Goal: Navigation & Orientation: Go to known website

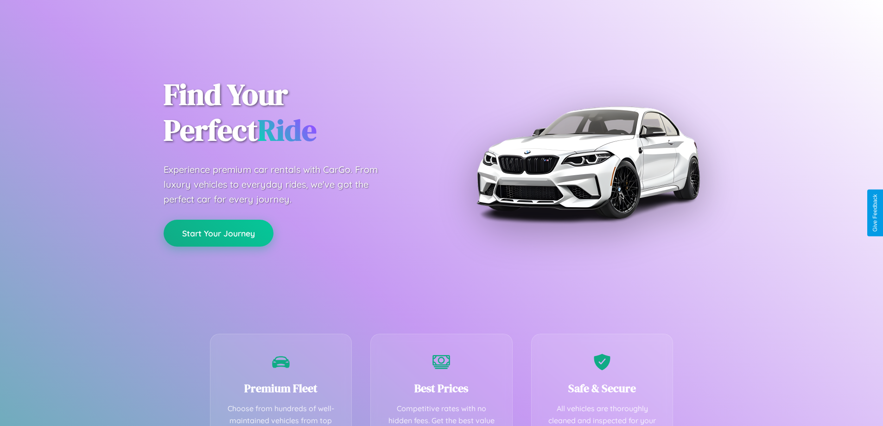
click at [218, 233] on button "Start Your Journey" at bounding box center [219, 233] width 110 height 27
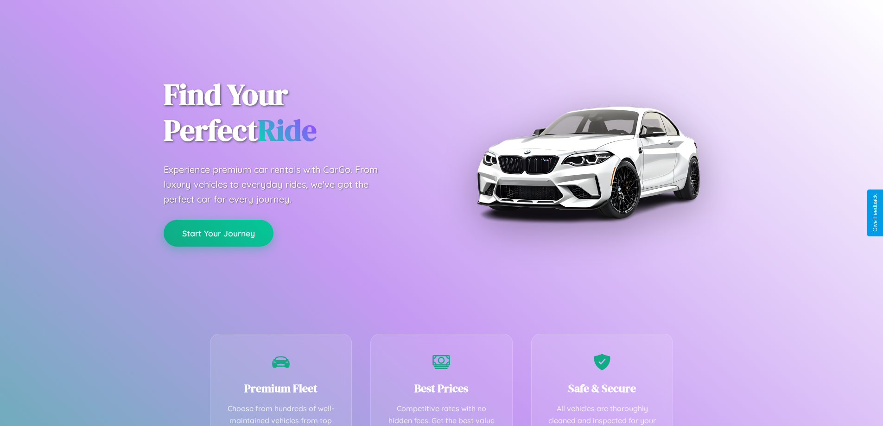
click at [218, 233] on button "Start Your Journey" at bounding box center [219, 233] width 110 height 27
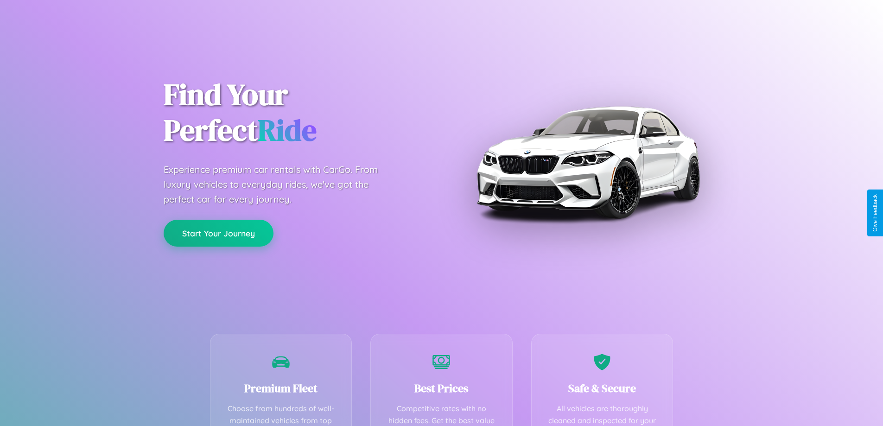
click at [218, 233] on button "Start Your Journey" at bounding box center [219, 233] width 110 height 27
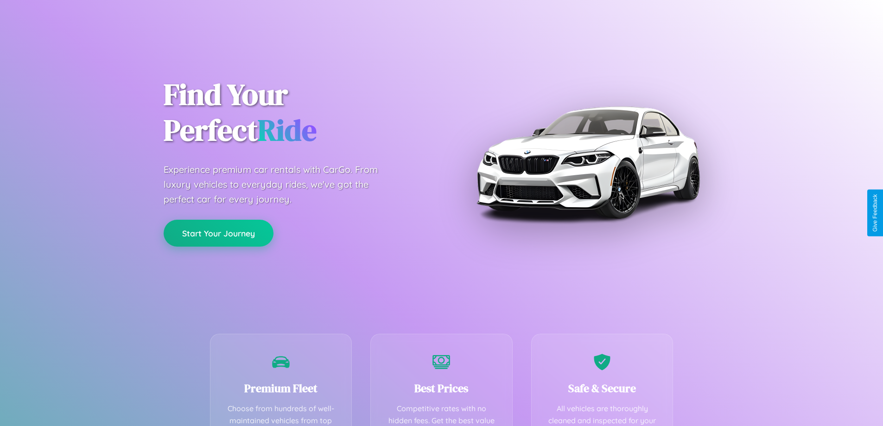
click at [218, 233] on button "Start Your Journey" at bounding box center [219, 233] width 110 height 27
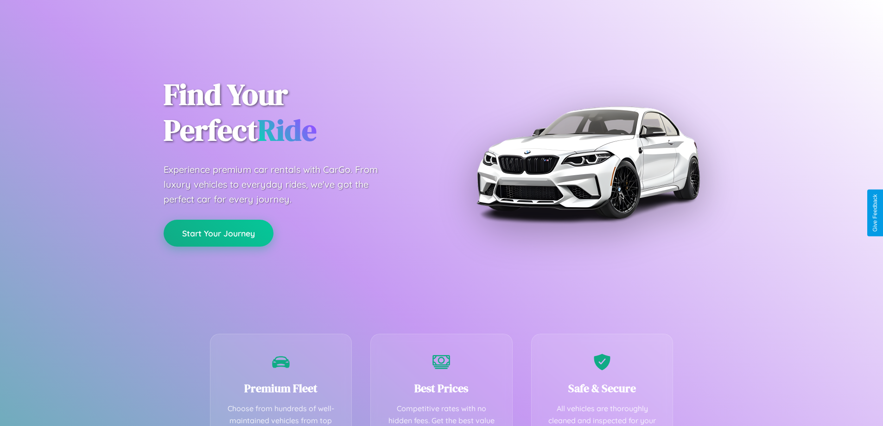
click at [218, 233] on button "Start Your Journey" at bounding box center [219, 233] width 110 height 27
